Goal: Check status: Check status

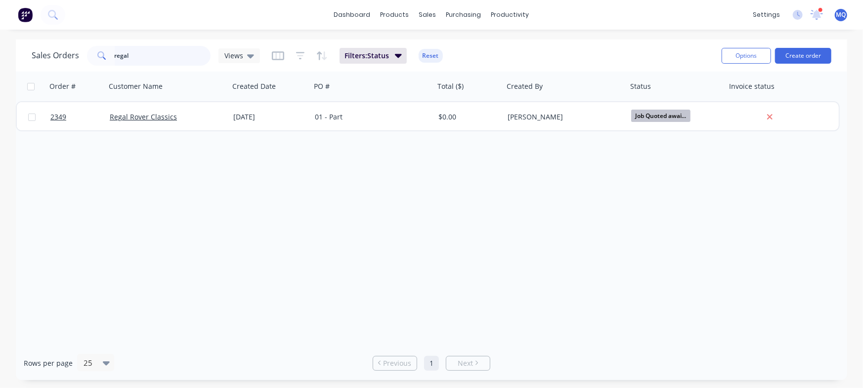
click at [171, 64] on input "regal" at bounding box center [163, 56] width 96 height 20
type input "[PERSON_NAME]"
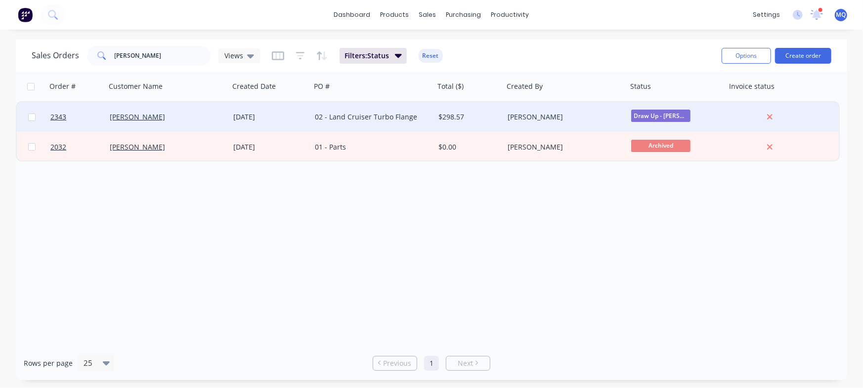
click at [277, 121] on div "[DATE]" at bounding box center [270, 117] width 74 height 10
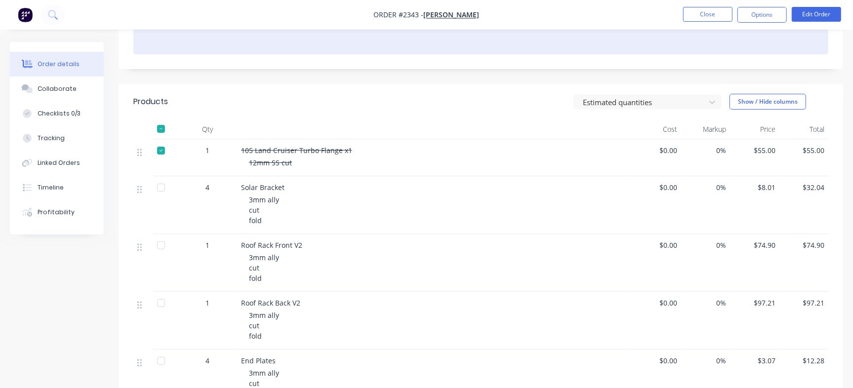
scroll to position [162, 0]
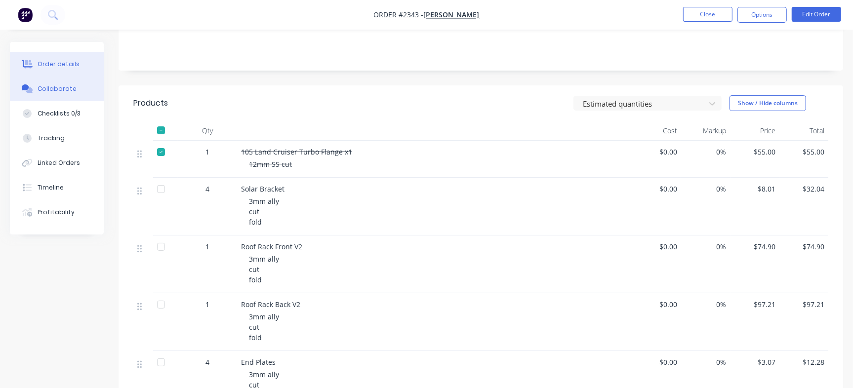
click at [66, 86] on div "Collaborate" at bounding box center [57, 88] width 39 height 9
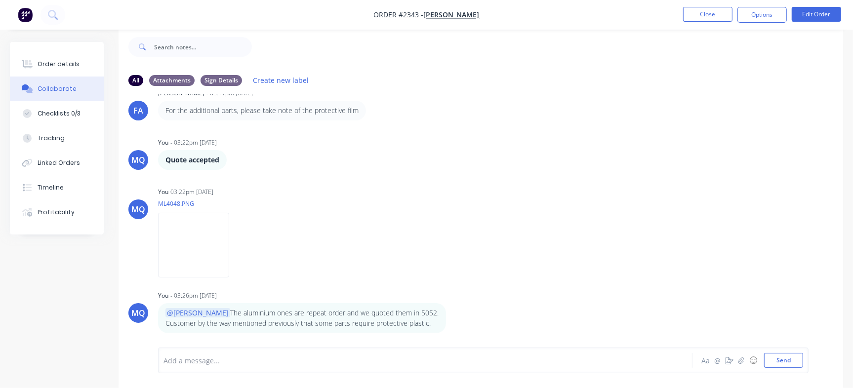
scroll to position [14, 0]
click at [72, 62] on div "Order details" at bounding box center [59, 64] width 42 height 9
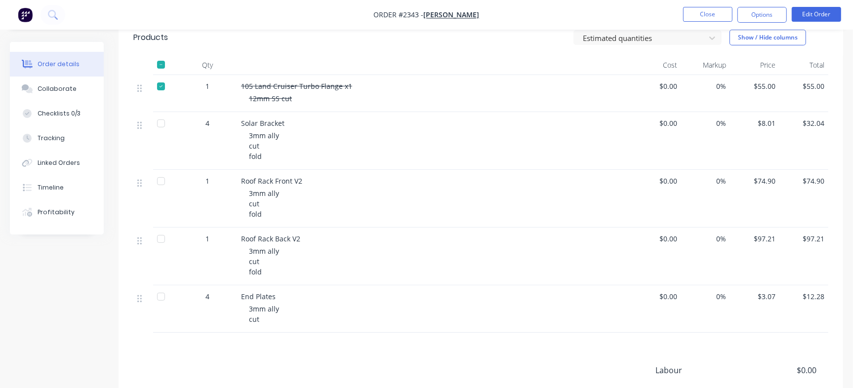
scroll to position [229, 0]
click at [718, 18] on button "Close" at bounding box center [707, 14] width 49 height 15
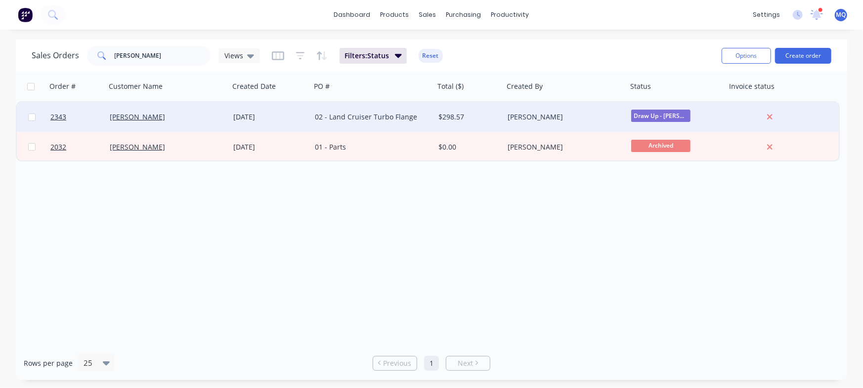
click at [354, 115] on div "02 - Land Cruiser Turbo Flange" at bounding box center [370, 117] width 110 height 10
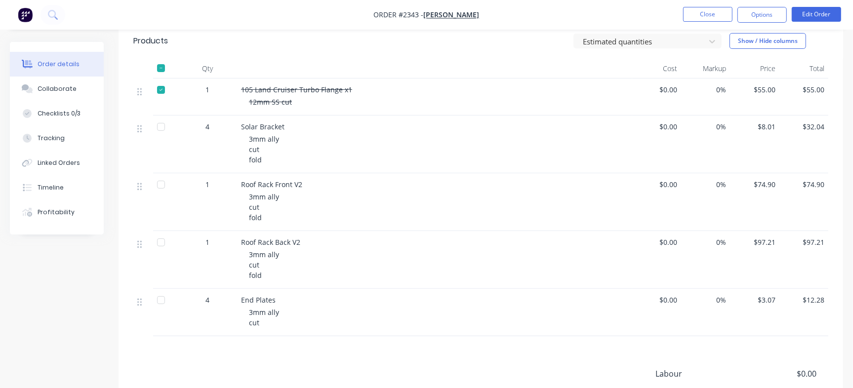
scroll to position [227, 0]
